Goal: Task Accomplishment & Management: Manage account settings

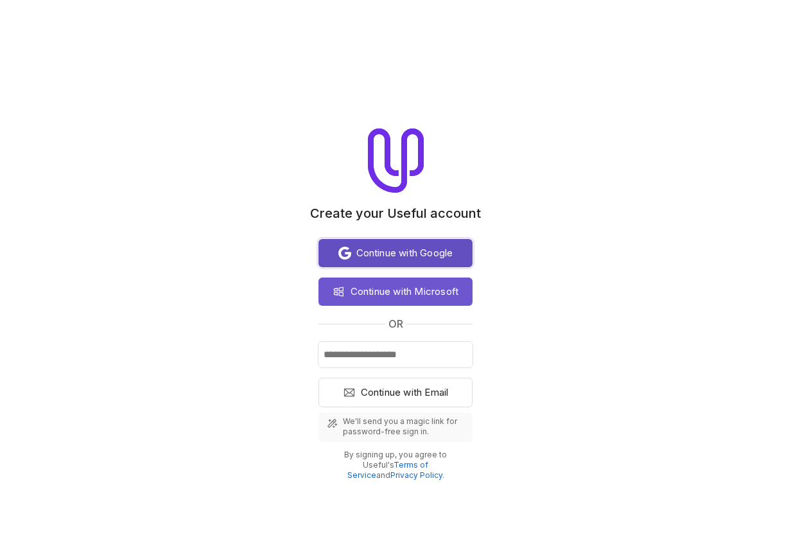
click at [417, 244] on button "Continue with Google" at bounding box center [396, 253] width 154 height 28
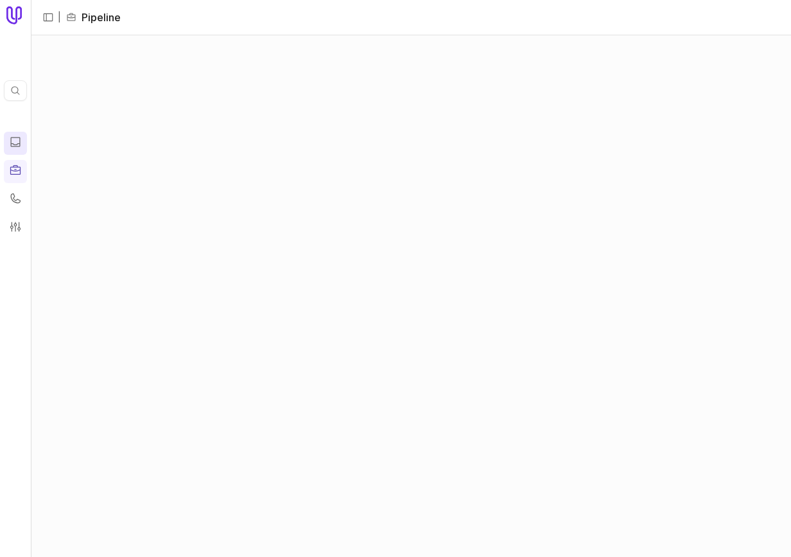
click at [15, 146] on icon at bounding box center [15, 142] width 13 height 13
click at [14, 225] on icon at bounding box center [15, 226] width 13 height 13
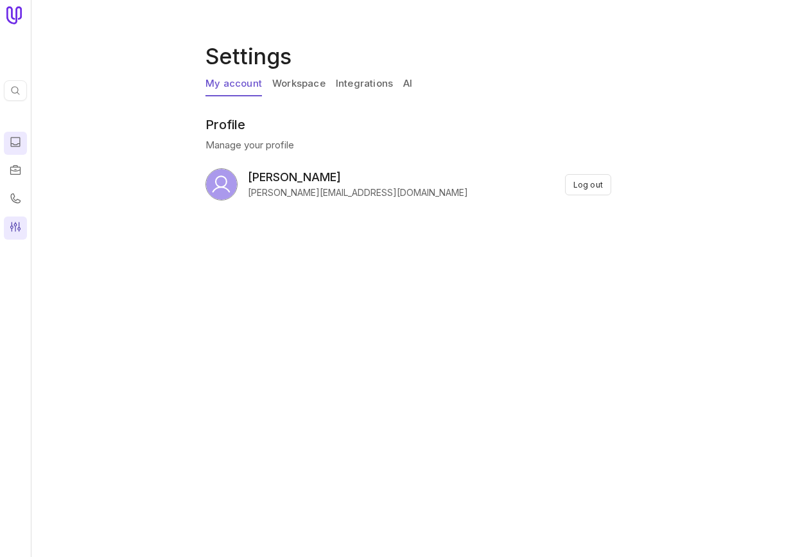
click at [325, 75] on div "My account Workspace Integrations AI" at bounding box center [411, 87] width 411 height 30
click at [317, 80] on link "Workspace" at bounding box center [298, 84] width 53 height 24
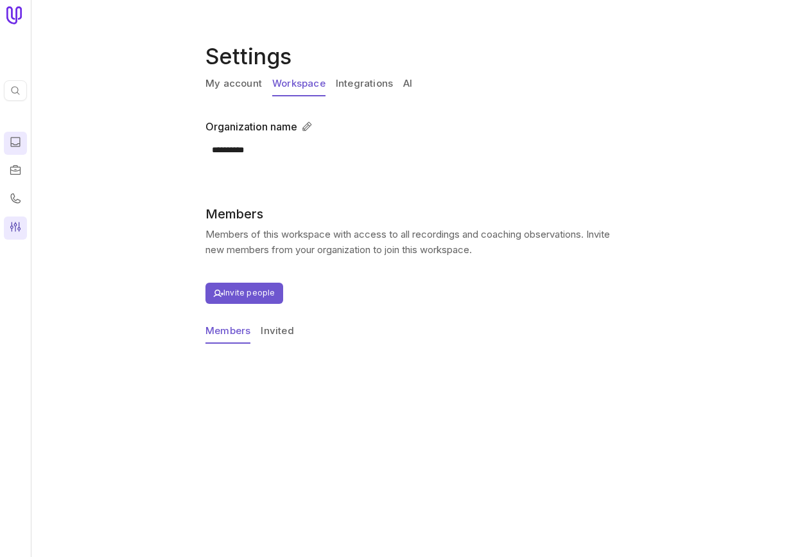
click at [352, 83] on link "Integrations" at bounding box center [364, 84] width 57 height 24
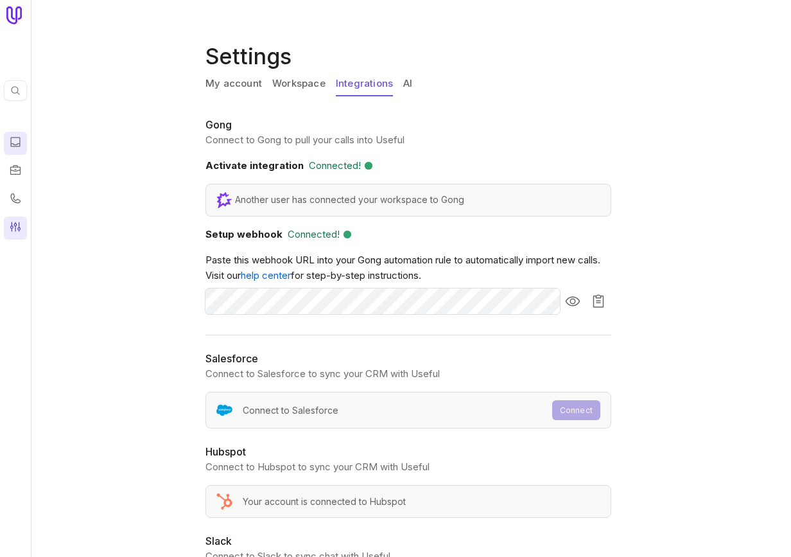
click at [416, 77] on div "My account Workspace Integrations AI" at bounding box center [411, 87] width 411 height 30
click at [412, 80] on div "My account Workspace Integrations AI" at bounding box center [411, 87] width 411 height 30
click at [403, 84] on link "AI" at bounding box center [407, 84] width 9 height 24
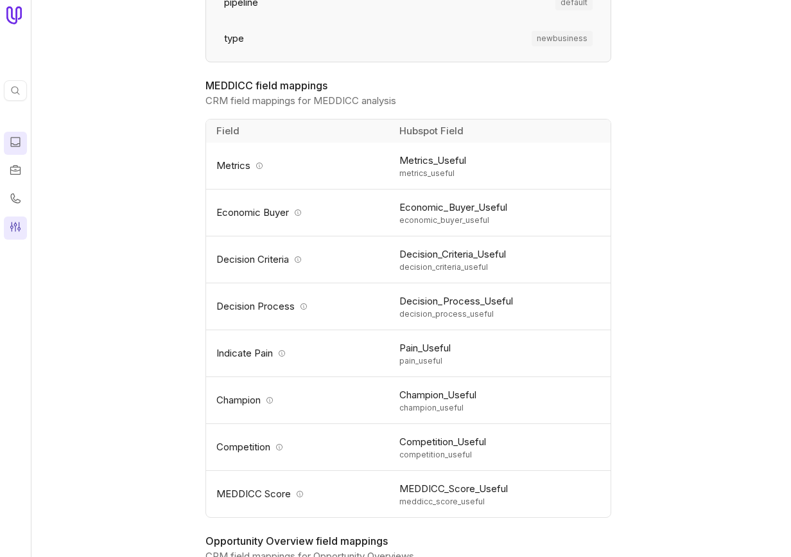
scroll to position [542, 0]
